Goal: Task Accomplishment & Management: Use online tool/utility

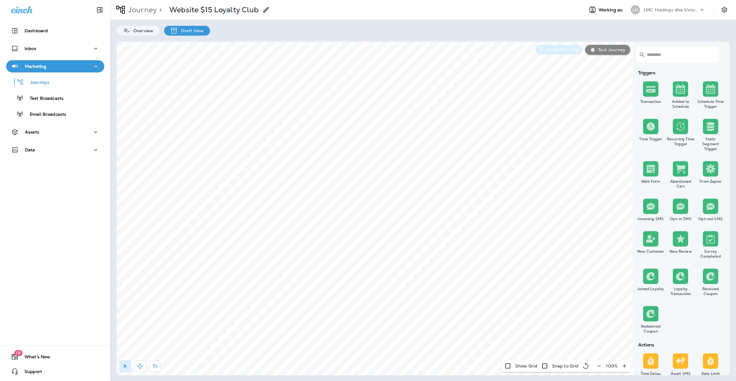
click at [558, 48] on p "Publish Journey" at bounding box center [561, 49] width 35 height 5
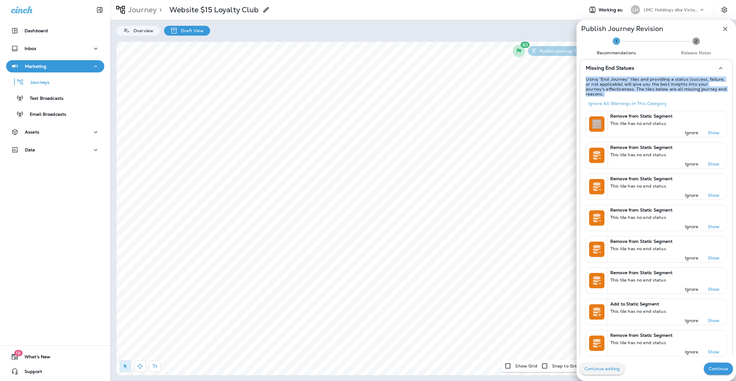
drag, startPoint x: 580, startPoint y: 78, endPoint x: 696, endPoint y: 100, distance: 118.4
click at [717, 374] on div "Continue editing Continue" at bounding box center [655, 368] width 159 height 25
click at [709, 368] on p "Continue" at bounding box center [718, 368] width 19 height 5
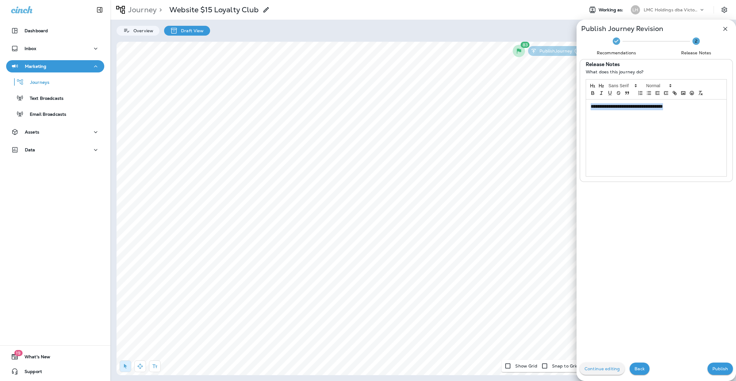
drag, startPoint x: 683, startPoint y: 107, endPoint x: 484, endPoint y: 100, distance: 198.8
click at [484, 100] on div "**********" at bounding box center [368, 190] width 736 height 381
click at [712, 368] on p "Publish" at bounding box center [720, 368] width 16 height 5
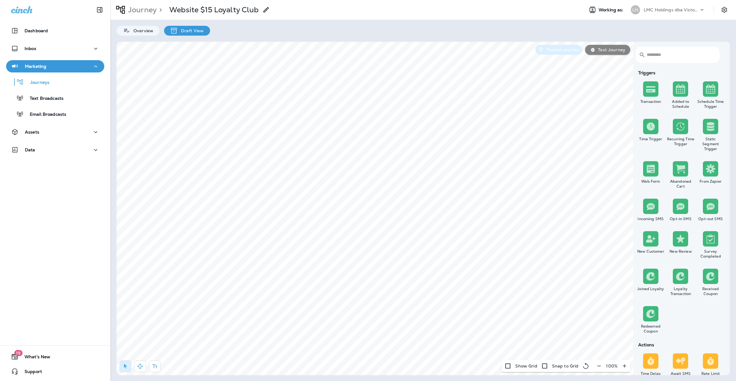
click at [557, 52] on button "Publish Journey" at bounding box center [558, 50] width 47 height 10
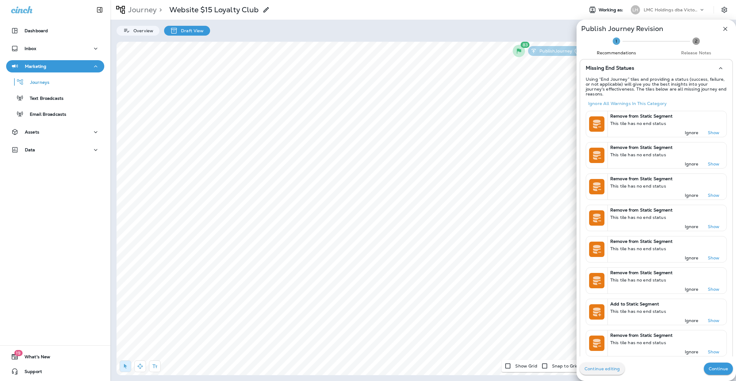
click at [711, 363] on button "Continue" at bounding box center [718, 368] width 29 height 12
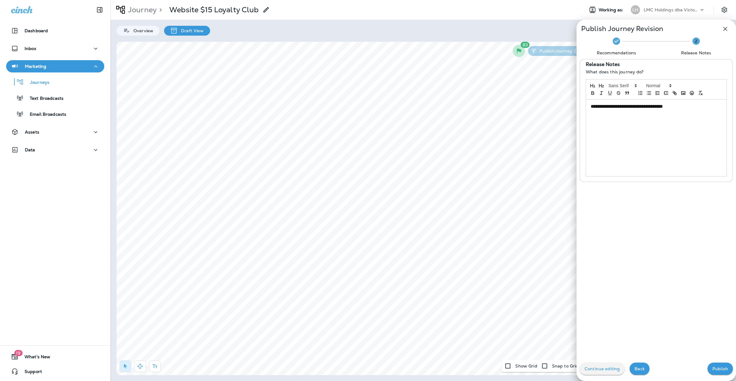
click at [711, 363] on button "Publish" at bounding box center [719, 368] width 25 height 12
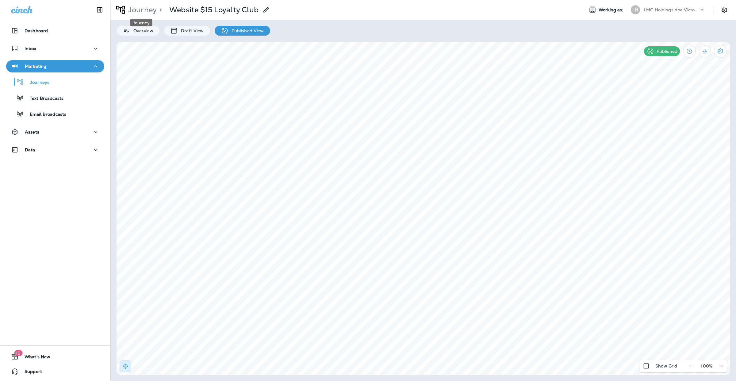
click at [146, 8] on p "Journey" at bounding box center [141, 9] width 31 height 9
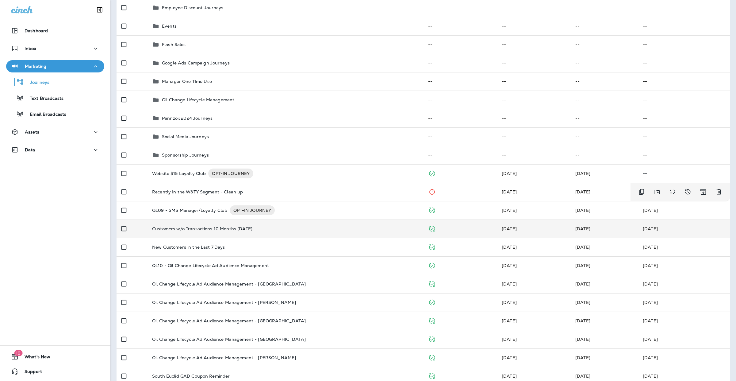
scroll to position [153, 0]
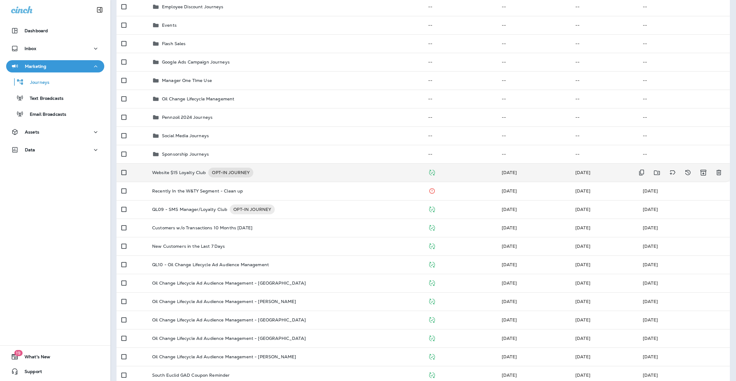
click at [278, 169] on div "Website $15 Loyalty Club OPT-IN JOURNEY" at bounding box center [285, 172] width 266 height 10
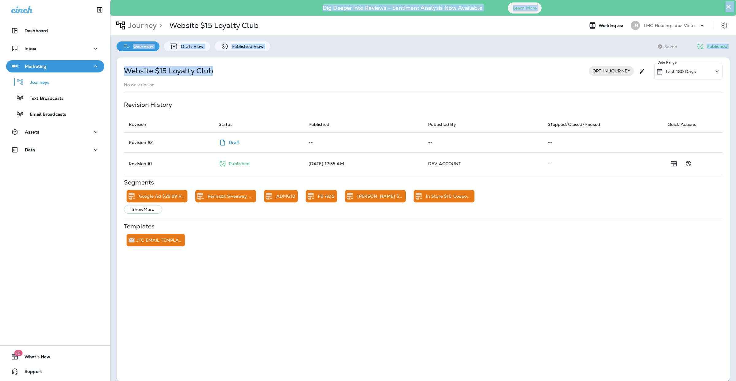
drag, startPoint x: 215, startPoint y: 71, endPoint x: 134, endPoint y: 68, distance: 80.7
click at [103, 67] on div "Dashboard Inbox Marketing Journeys Text Broadcasts Email Broadcasts Assets Data…" at bounding box center [368, 190] width 736 height 381
drag, startPoint x: 277, startPoint y: 74, endPoint x: 273, endPoint y: 73, distance: 4.0
click at [276, 74] on div "Website $15 Loyalty Club OPT-IN JOURNEY Last 180 Days Date Range" at bounding box center [423, 71] width 599 height 17
click at [43, 34] on div "Dashboard" at bounding box center [29, 30] width 37 height 7
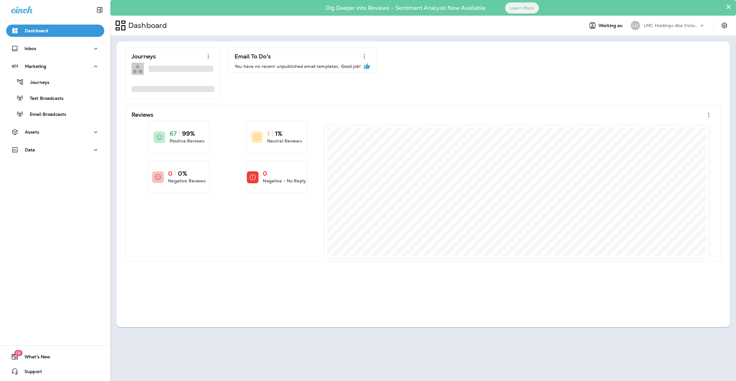
click at [26, 10] on icon at bounding box center [21, 9] width 21 height 7
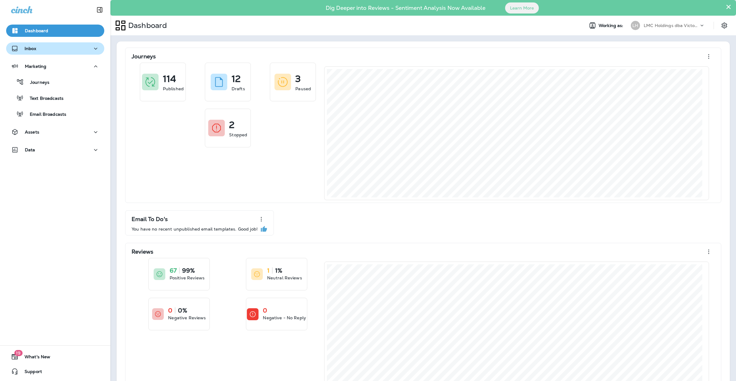
click at [45, 52] on div "Inbox" at bounding box center [55, 49] width 88 height 8
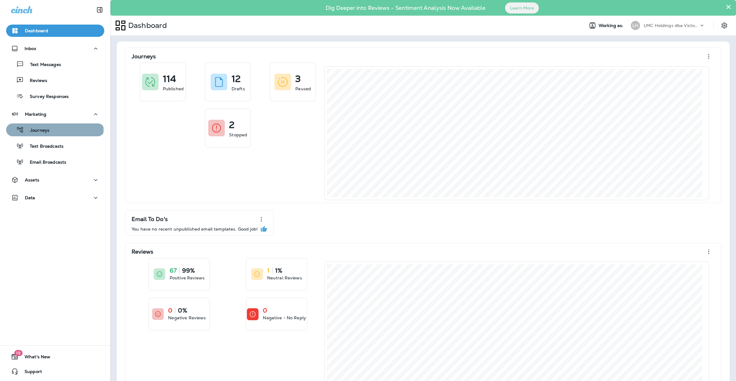
click at [54, 130] on div "Journeys" at bounding box center [55, 129] width 93 height 9
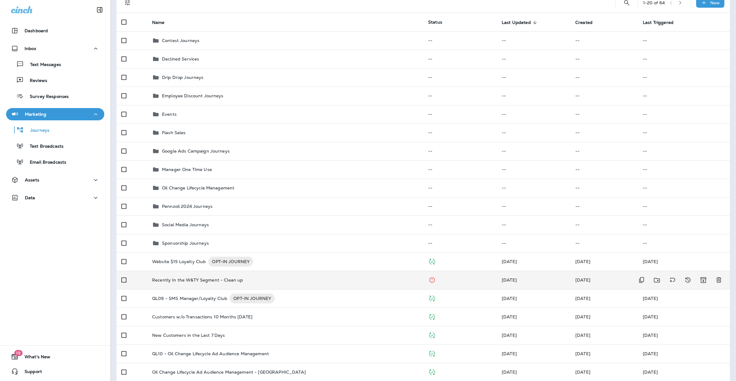
scroll to position [77, 0]
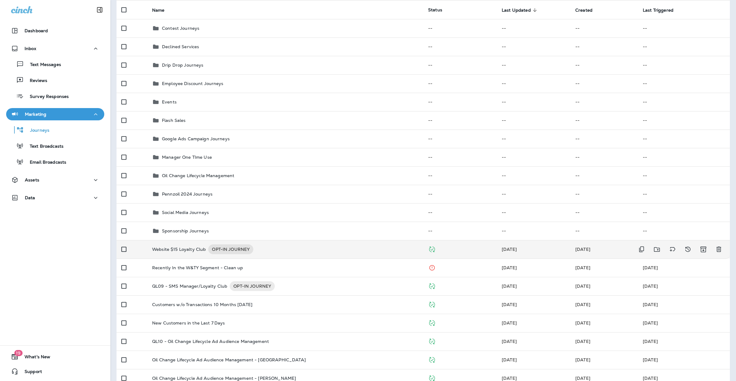
click at [317, 242] on td "Website $15 Loyalty Club OPT-IN JOURNEY" at bounding box center [285, 249] width 276 height 18
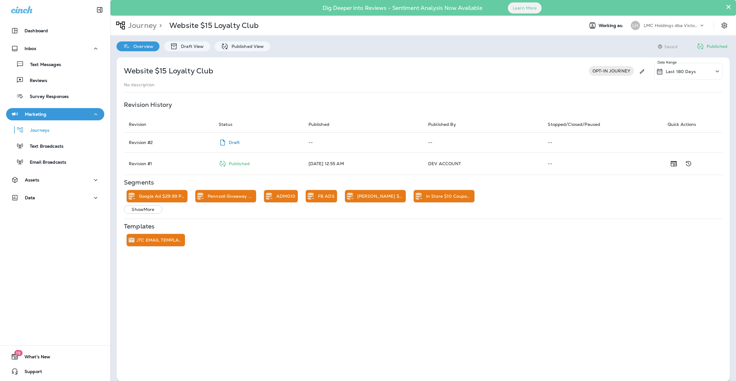
click at [181, 158] on td "Revision # 1" at bounding box center [169, 163] width 90 height 22
click at [192, 47] on p "Draft View" at bounding box center [191, 46] width 26 height 5
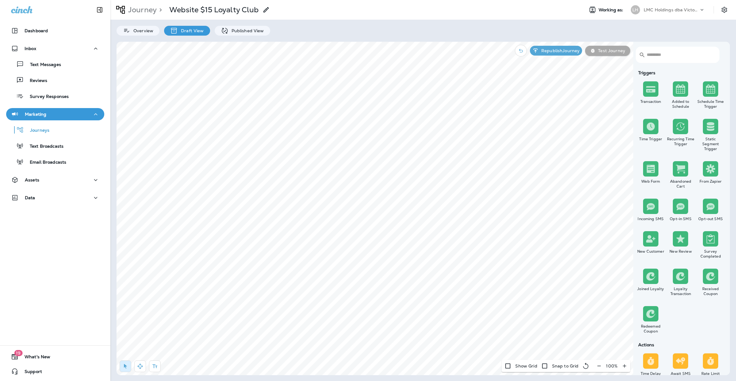
click at [613, 50] on p "Test Journey" at bounding box center [610, 50] width 30 height 5
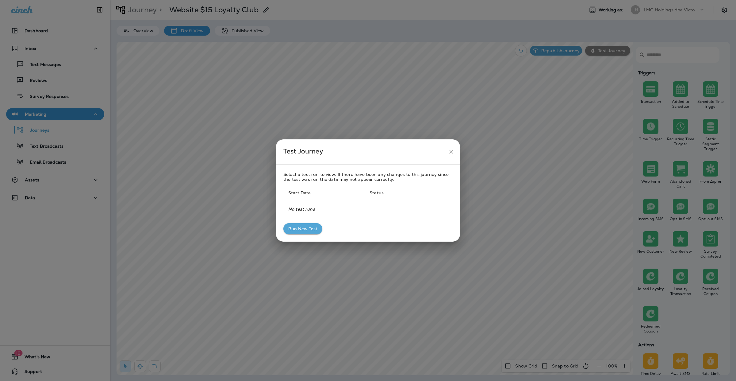
click at [452, 152] on icon "close" at bounding box center [451, 152] width 4 height 4
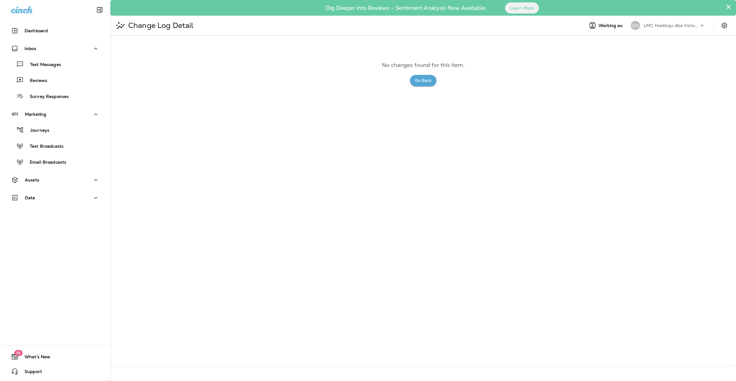
click at [423, 82] on button "Go Back" at bounding box center [423, 80] width 26 height 11
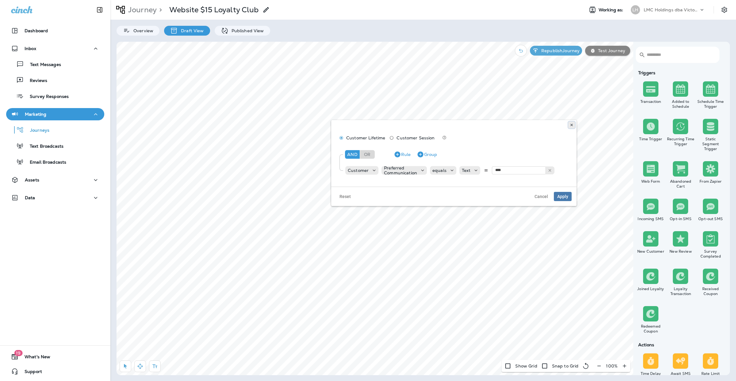
click at [571, 124] on use at bounding box center [571, 125] width 2 height 2
click at [571, 124] on icon at bounding box center [572, 125] width 4 height 4
click at [568, 124] on button at bounding box center [571, 124] width 7 height 7
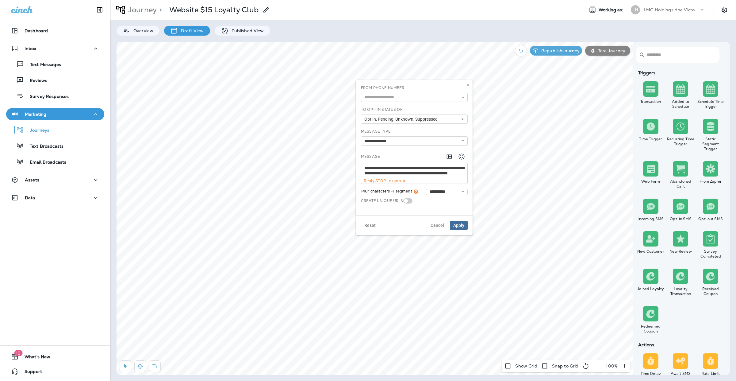
scroll to position [5, 0]
click at [466, 83] on icon at bounding box center [468, 85] width 4 height 4
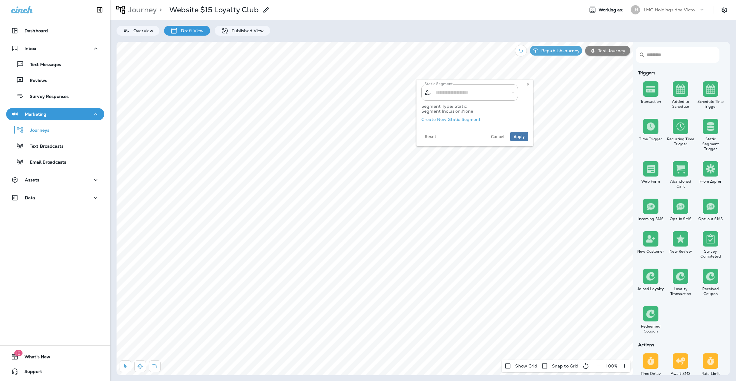
type input "**********"
